Goal: Task Accomplishment & Management: Use online tool/utility

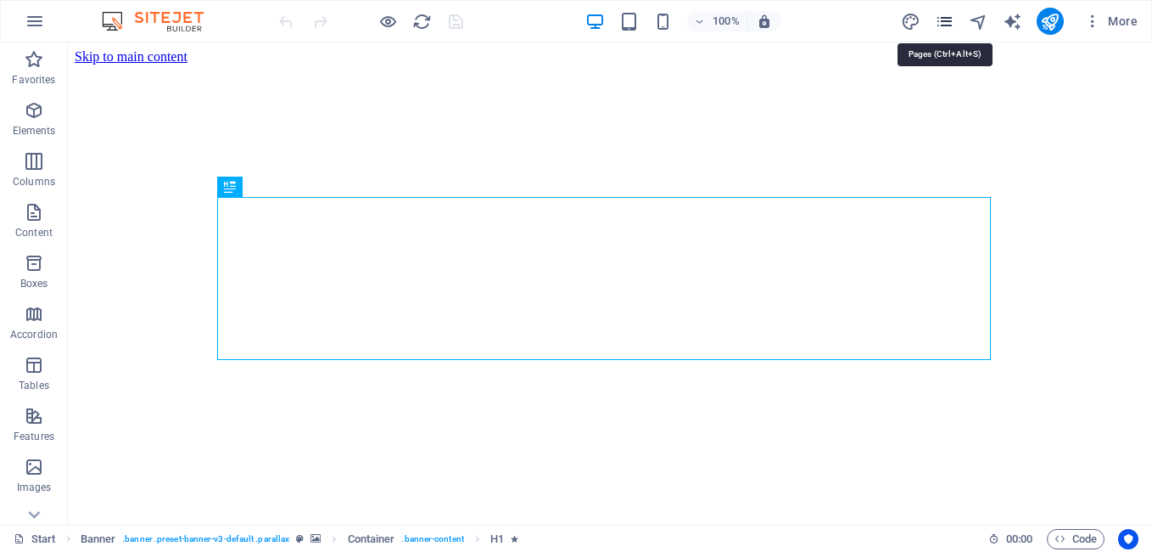
click at [951, 27] on icon "pages" at bounding box center [945, 22] width 20 height 20
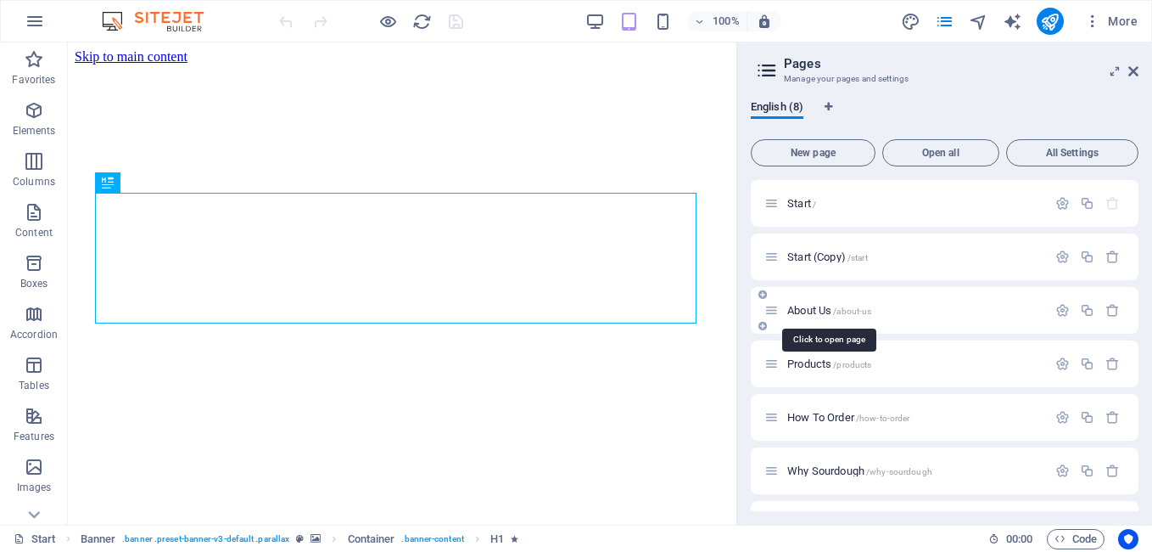
click at [818, 308] on span "About Us /about-us" at bounding box center [829, 310] width 84 height 13
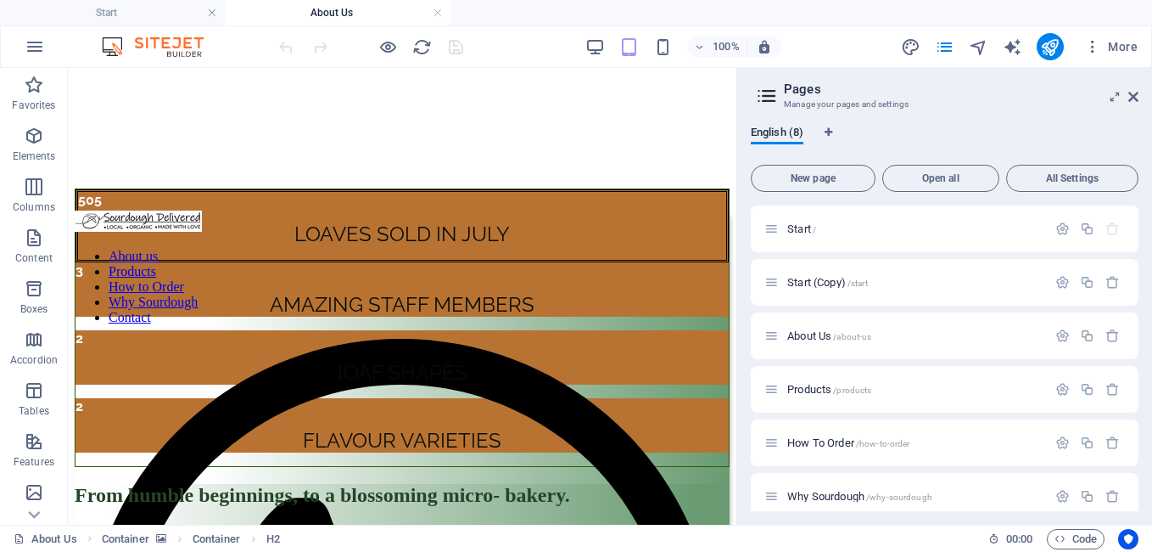
scroll to position [294, 0]
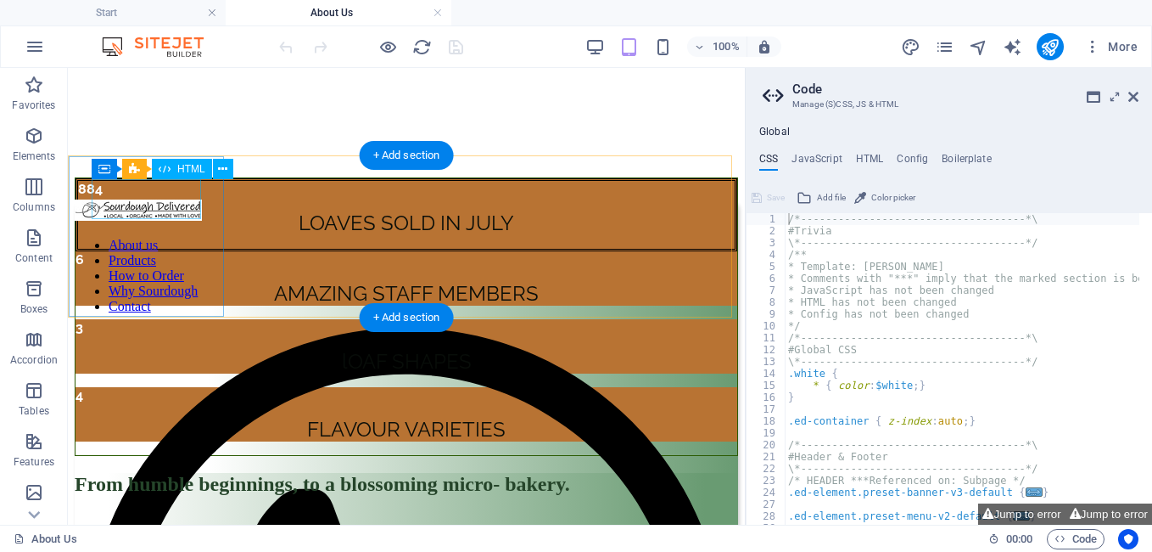
click at [149, 197] on div "884" at bounding box center [406, 189] width 657 height 16
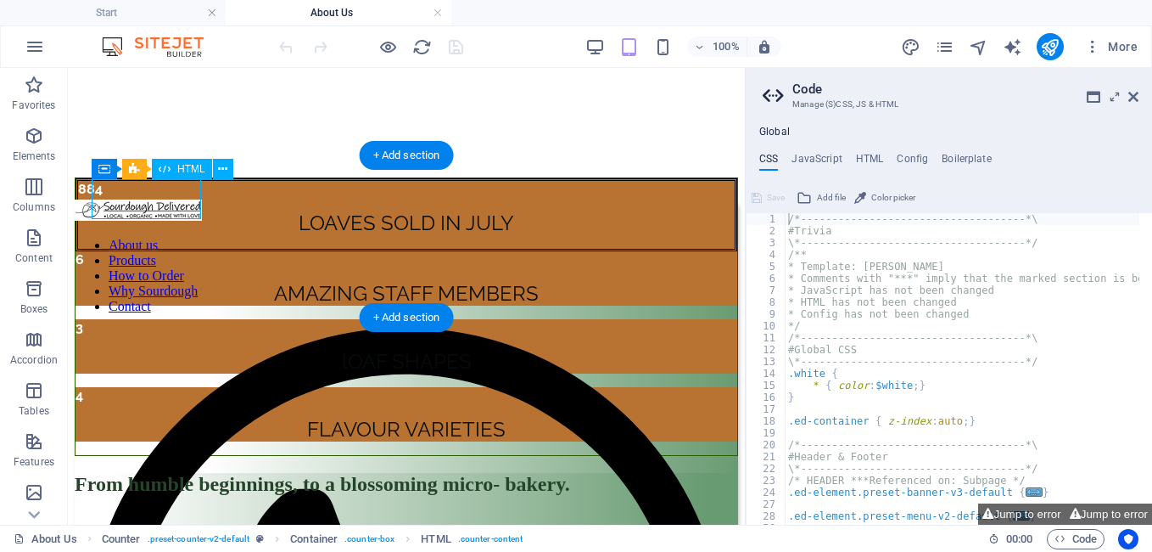
click at [149, 197] on div "884" at bounding box center [406, 189] width 657 height 16
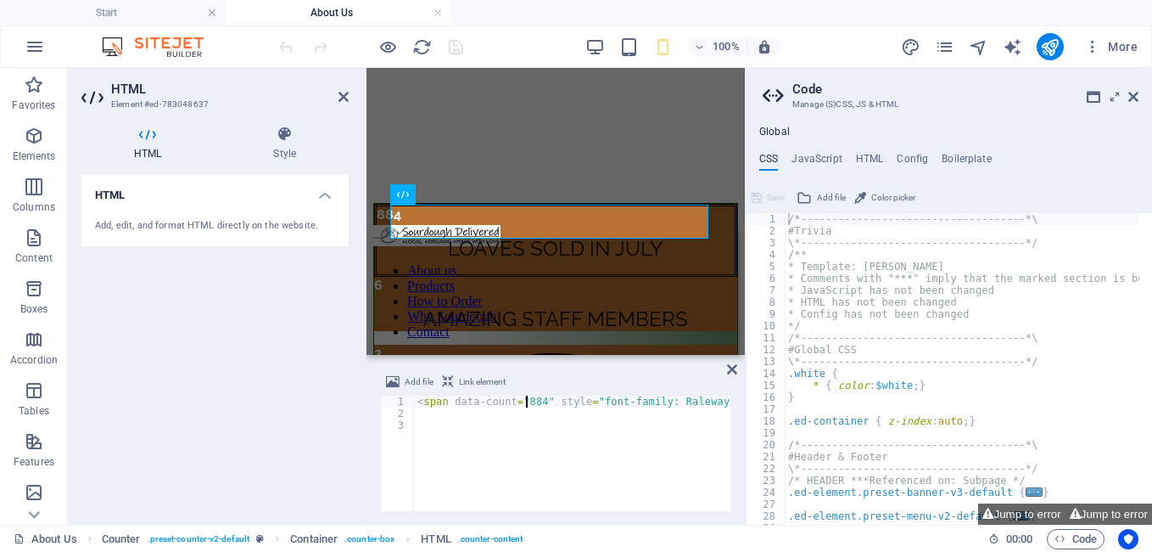
click at [526, 397] on div "< span data-count = "884" style = "font-family: Raleway; font-weight: bold; col…" at bounding box center [692, 463] width 556 height 136
drag, startPoint x: 512, startPoint y: 511, endPoint x: 587, endPoint y: 513, distance: 75.5
click at [587, 513] on div "Add file Link element <span data-count="756" style="font-family: Raleway; font-…" at bounding box center [556, 441] width 378 height 166
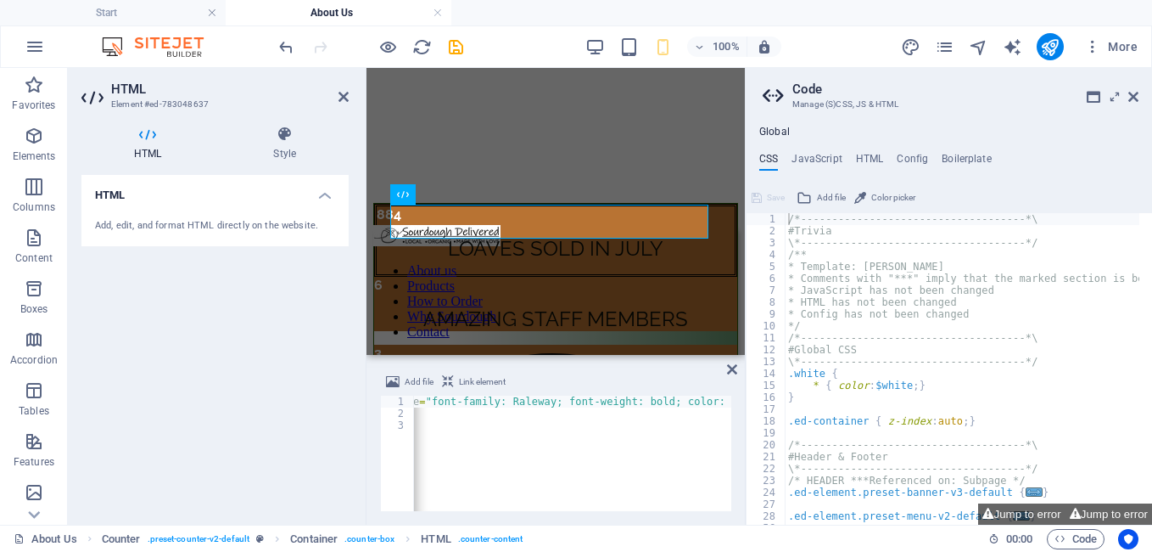
scroll to position [0, 238]
click at [683, 405] on div "< span data-count = "756" style = "font-family: Raleway; font-weight: bold; col…" at bounding box center [454, 463] width 556 height 136
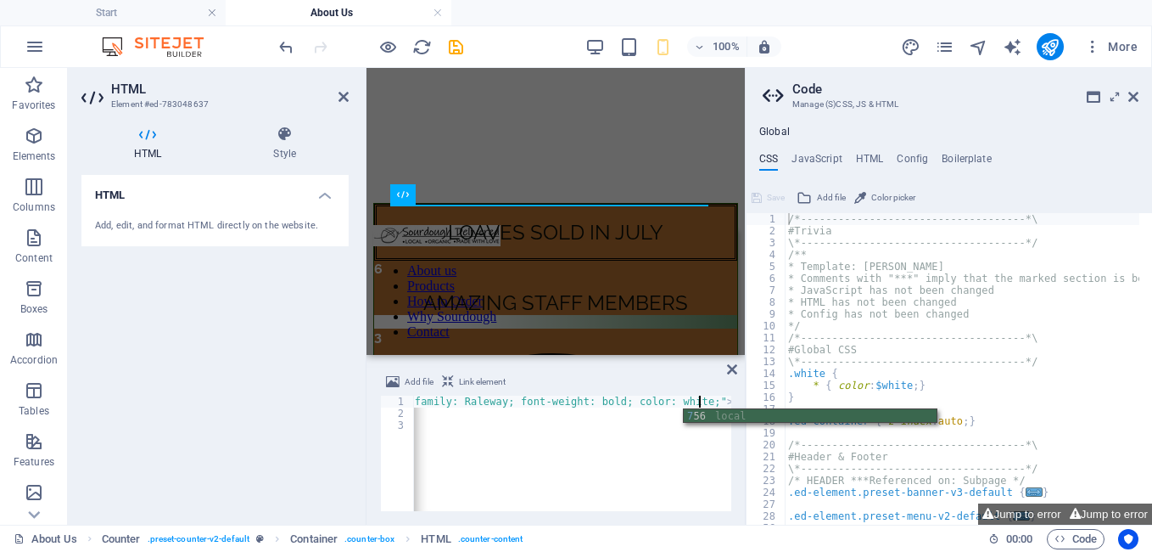
scroll to position [0, 41]
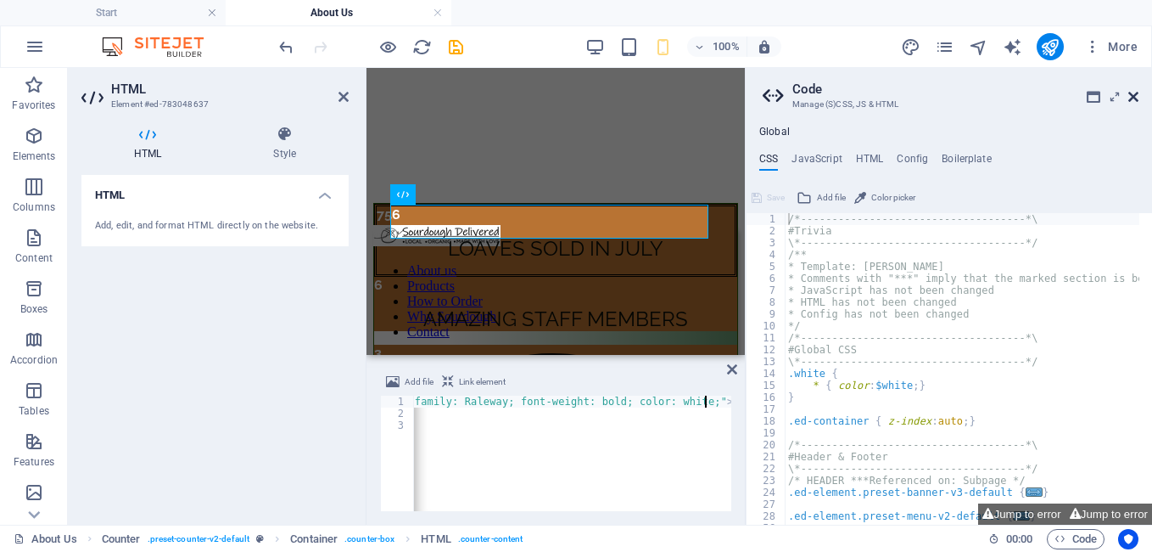
type textarea "<span data-count="756" style="font-family: Raleway; font-weight: bold; color: w…"
click at [1133, 99] on icon at bounding box center [1134, 97] width 10 height 14
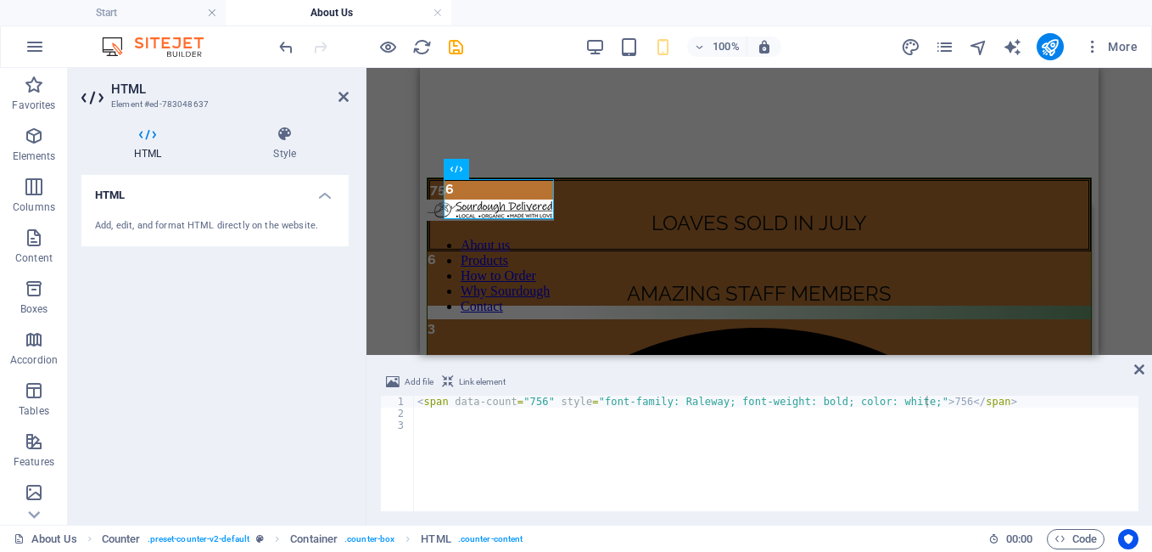
scroll to position [0, 0]
click at [481, 235] on div "LOAVES SOLD IN JULY" at bounding box center [759, 222] width 658 height 25
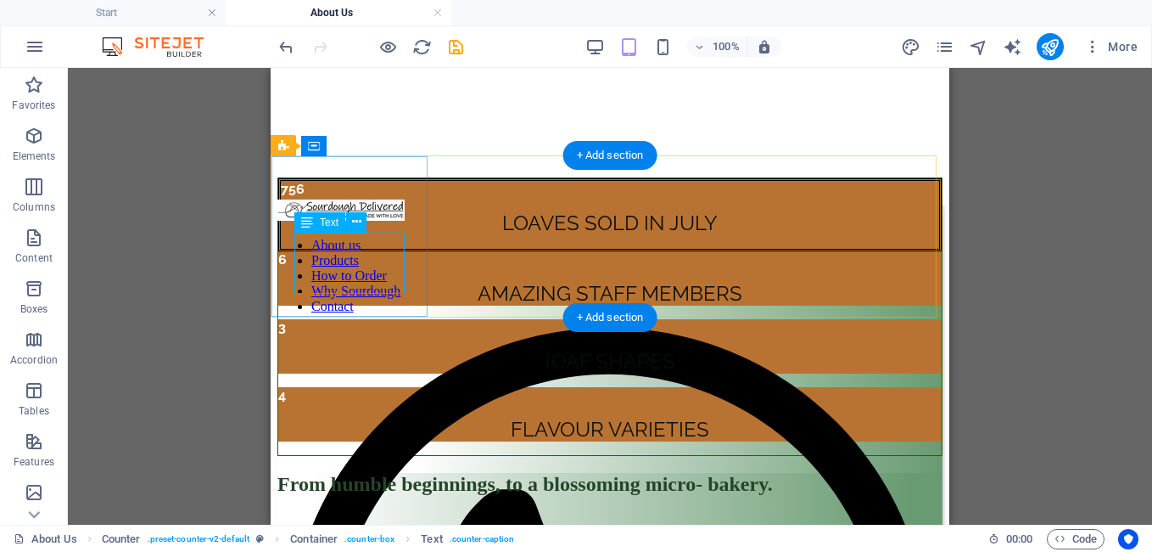
click at [361, 235] on div "LOAVES SOLD IN JULY" at bounding box center [610, 222] width 658 height 25
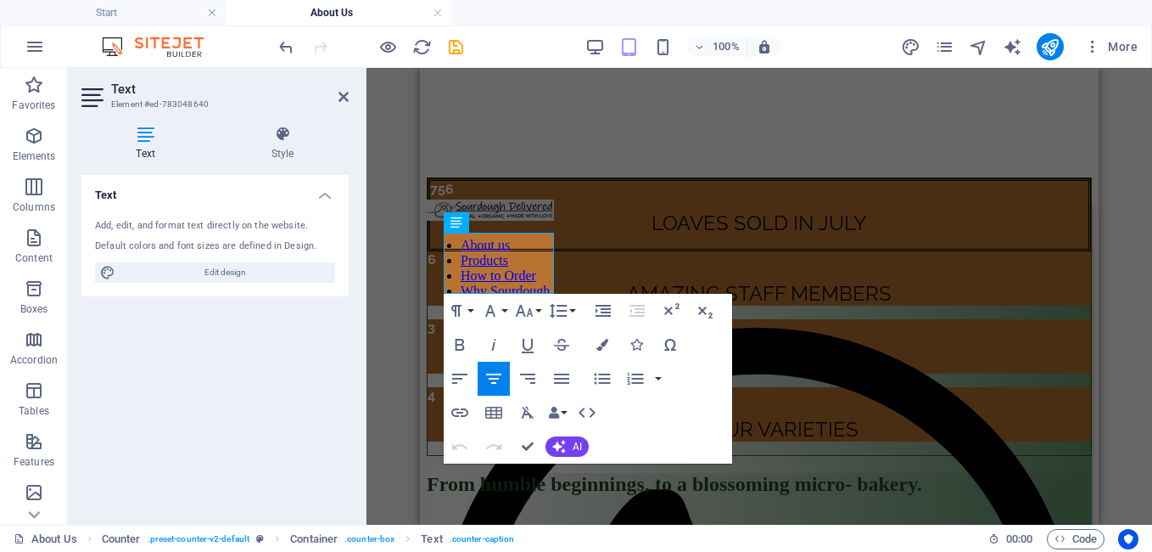
click at [139, 149] on h4 "Text" at bounding box center [148, 144] width 135 height 36
click at [652, 235] on span "LOAVES SOLD IN JULY" at bounding box center [760, 222] width 216 height 25
click at [1052, 53] on icon "publish" at bounding box center [1050, 47] width 20 height 20
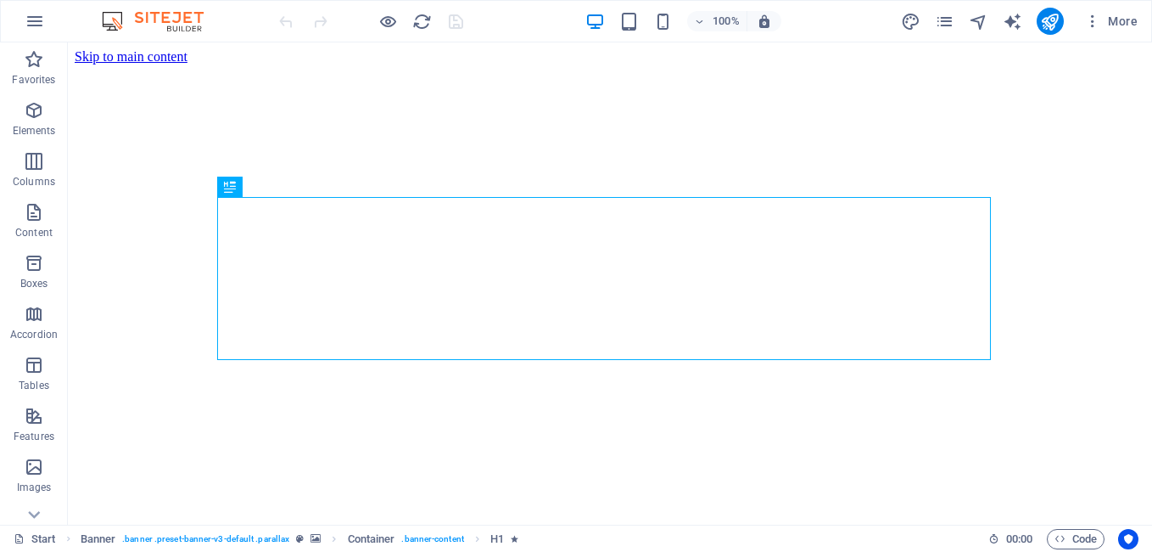
click at [950, 31] on div "More" at bounding box center [1023, 21] width 244 height 27
click at [949, 25] on icon "pages" at bounding box center [945, 22] width 20 height 20
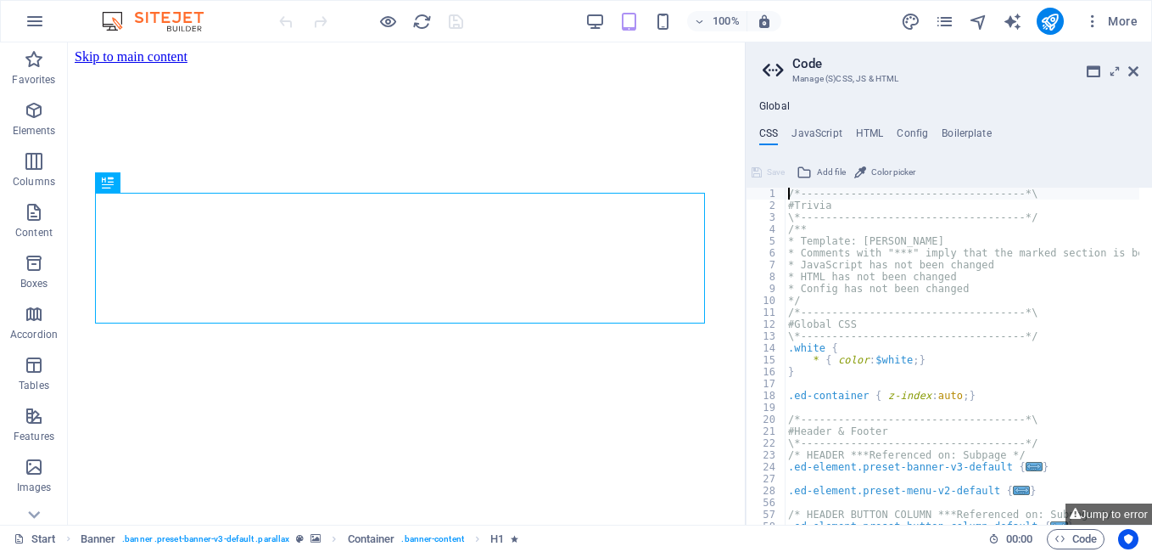
click at [956, 20] on div "More" at bounding box center [1023, 21] width 244 height 27
click at [950, 22] on icon "pages" at bounding box center [945, 22] width 20 height 20
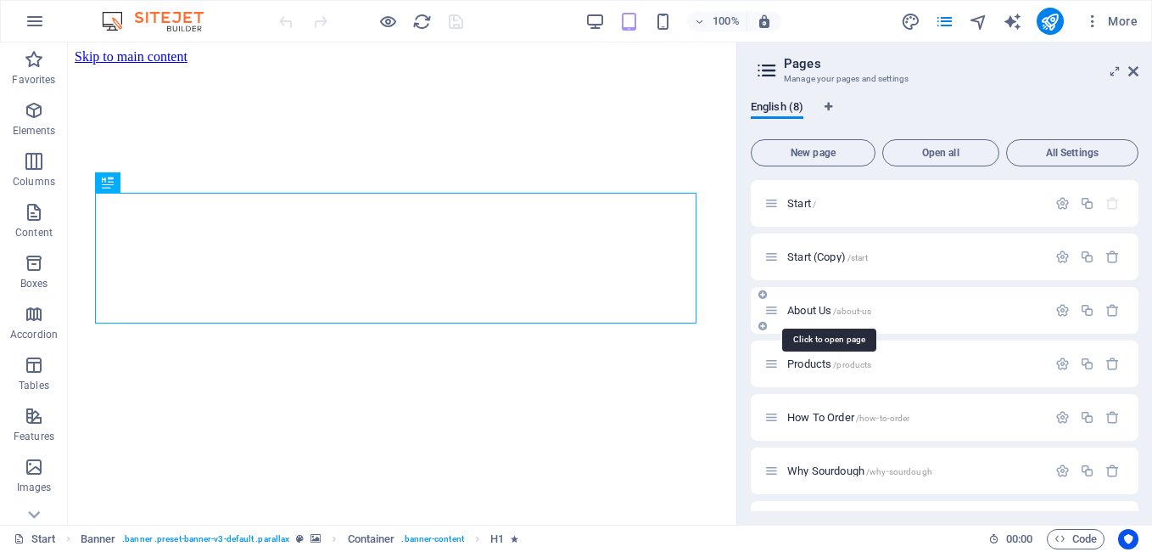
click at [806, 305] on span "About Us /about-us" at bounding box center [829, 310] width 84 height 13
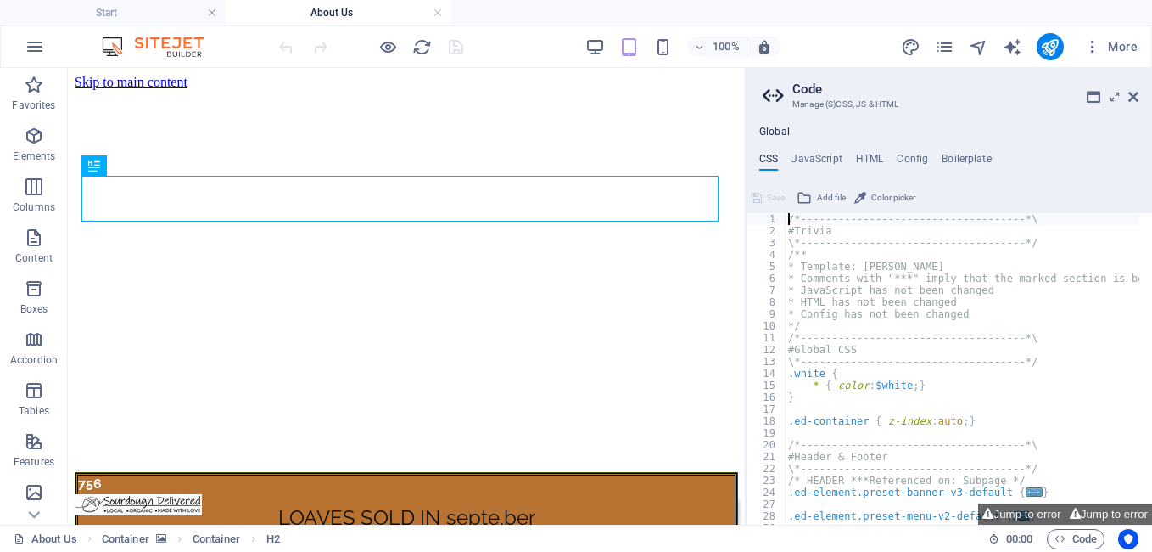
scroll to position [400, 0]
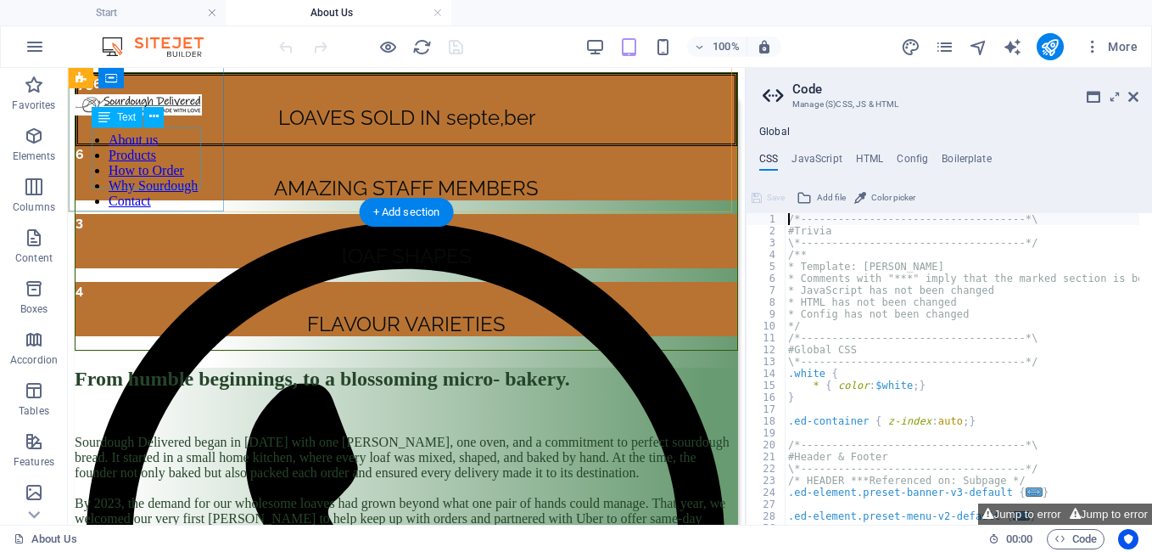
click at [154, 130] on div "LOAVES SOLD IN septe,ber" at bounding box center [406, 117] width 657 height 25
click at [160, 130] on div "LOAVES SOLD IN septe,ber" at bounding box center [406, 117] width 657 height 25
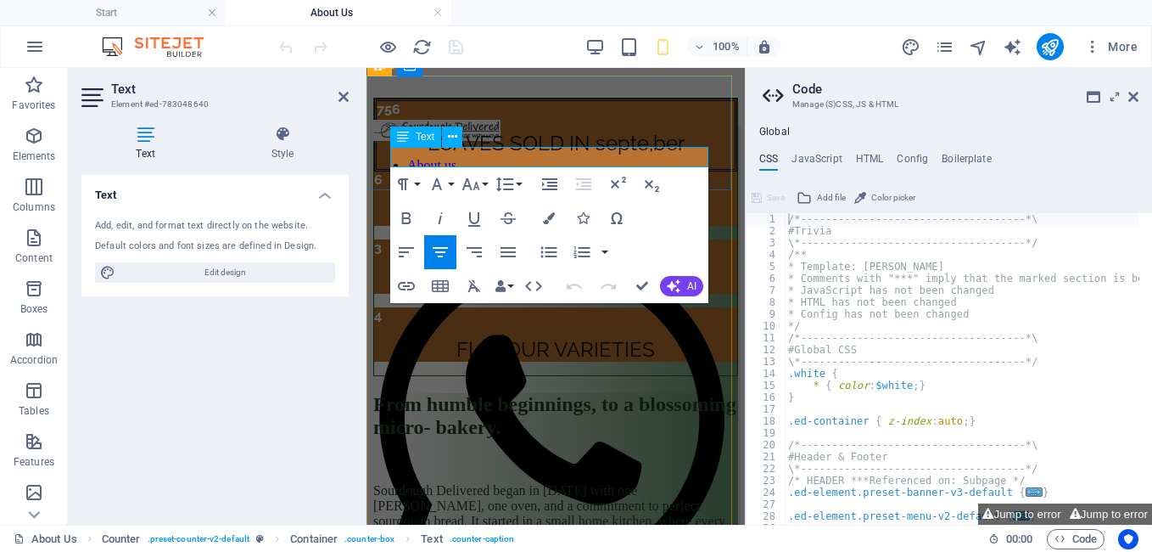
click at [645, 155] on span "LOAVES SOLD IN septe,ber" at bounding box center [556, 143] width 257 height 25
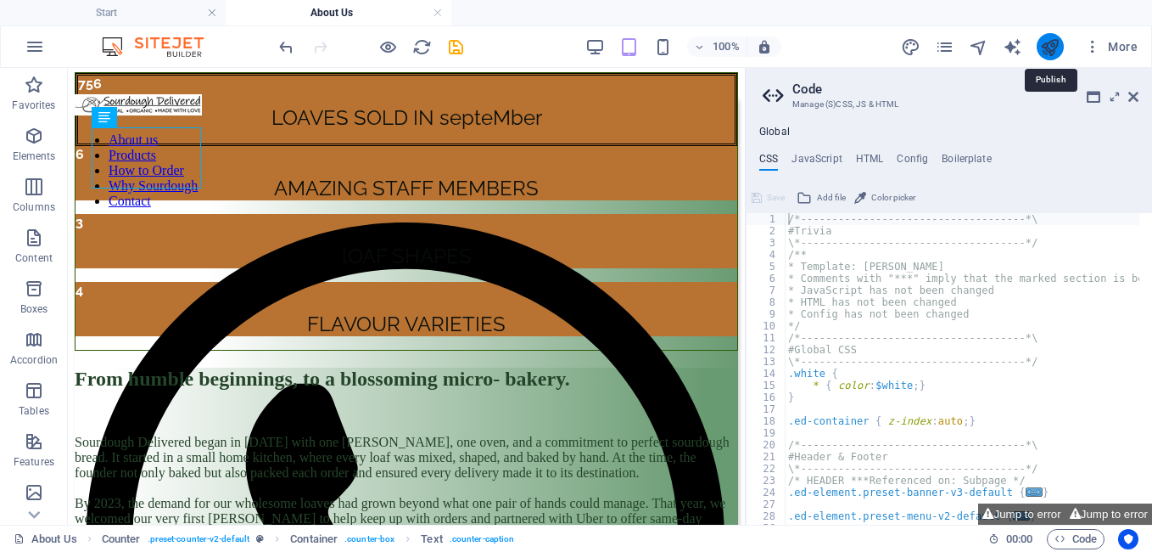
click at [1053, 43] on icon "publish" at bounding box center [1050, 47] width 20 height 20
